Goal: Transaction & Acquisition: Download file/media

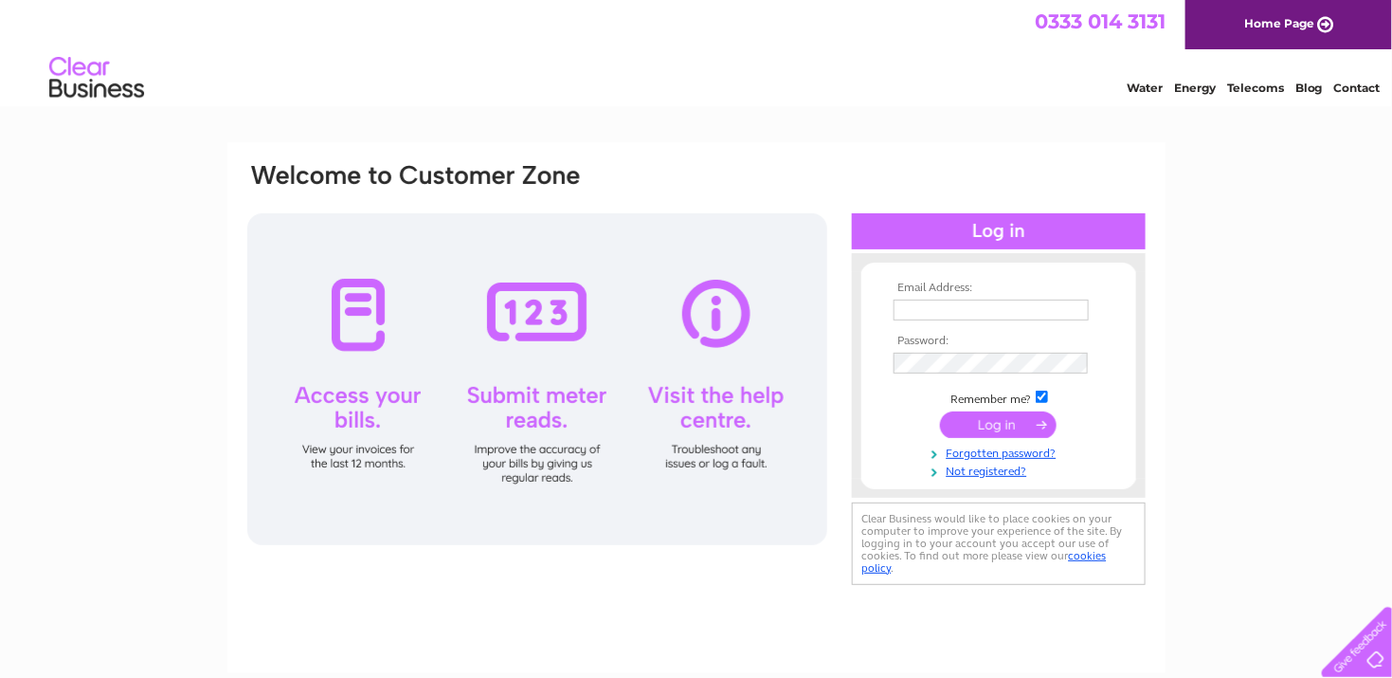
type input "[PERSON_NAME][EMAIL_ADDRESS][DOMAIN_NAME]"
click at [966, 414] on input "submit" at bounding box center [998, 424] width 117 height 27
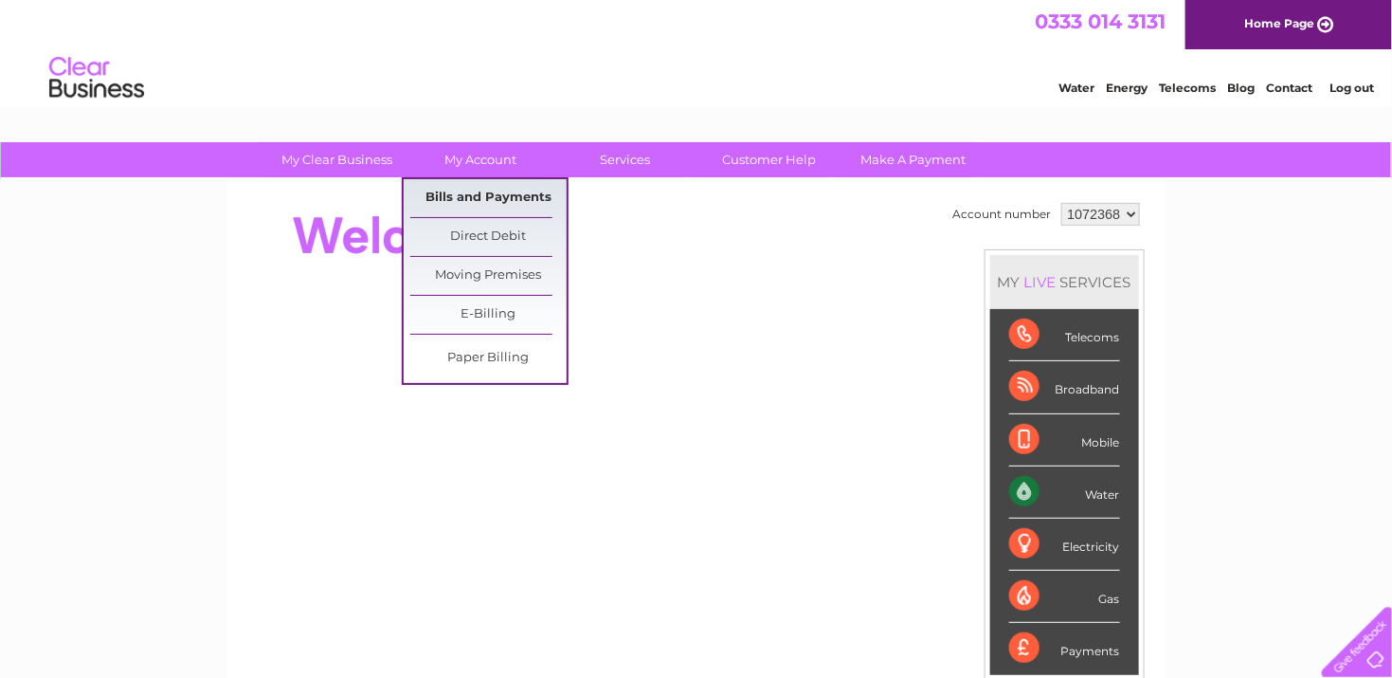
click at [460, 191] on link "Bills and Payments" at bounding box center [488, 198] width 156 height 38
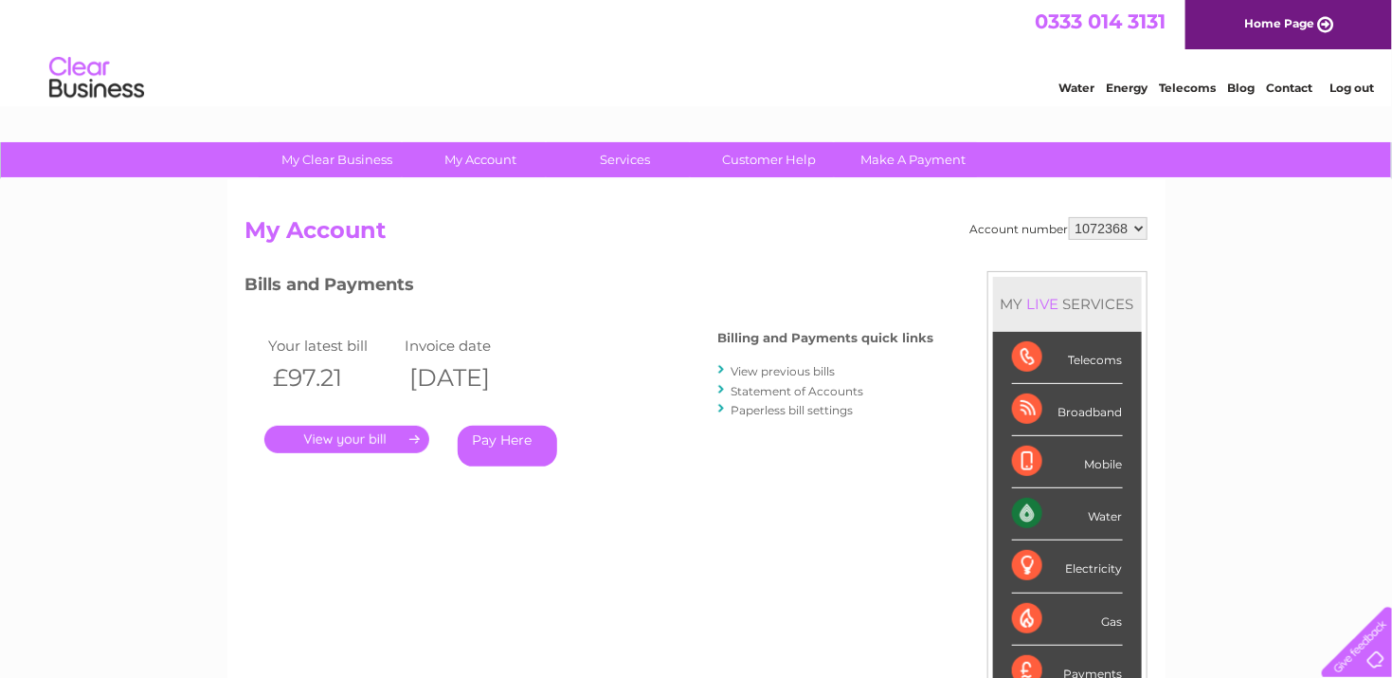
click at [343, 431] on link "." at bounding box center [346, 438] width 165 height 27
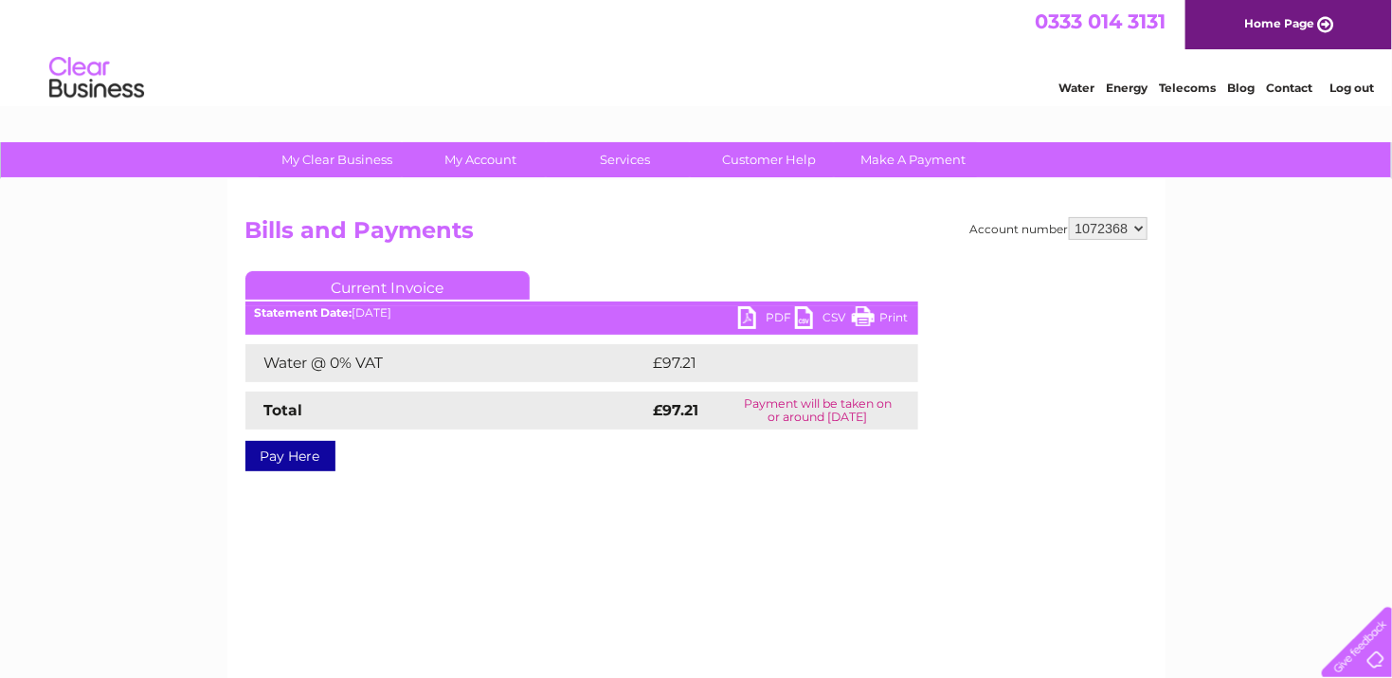
click at [757, 318] on link "PDF" at bounding box center [766, 319] width 57 height 27
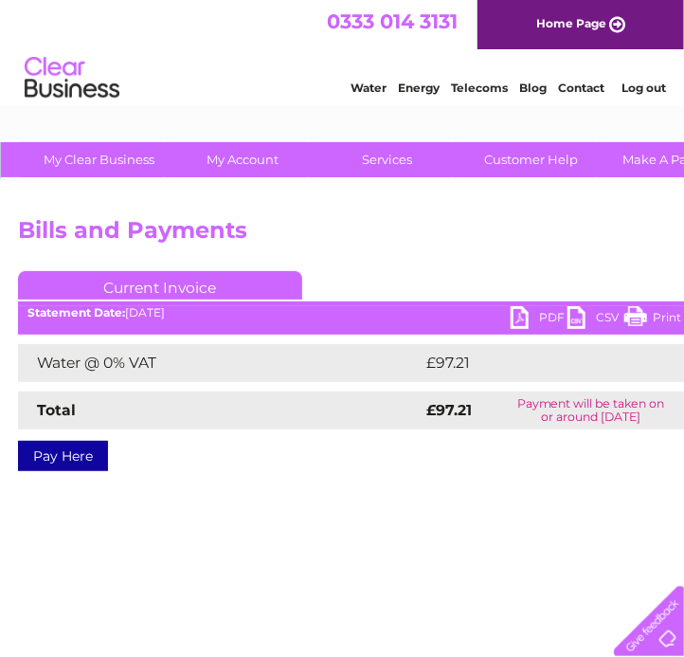
click at [221, 203] on div "Account number 1072368 Bills and Payments Current Invoice PDF CSV Print £97.21" at bounding box center [469, 444] width 938 height 531
click at [538, 315] on link "PDF" at bounding box center [539, 319] width 57 height 27
